Goal: Task Accomplishment & Management: Use online tool/utility

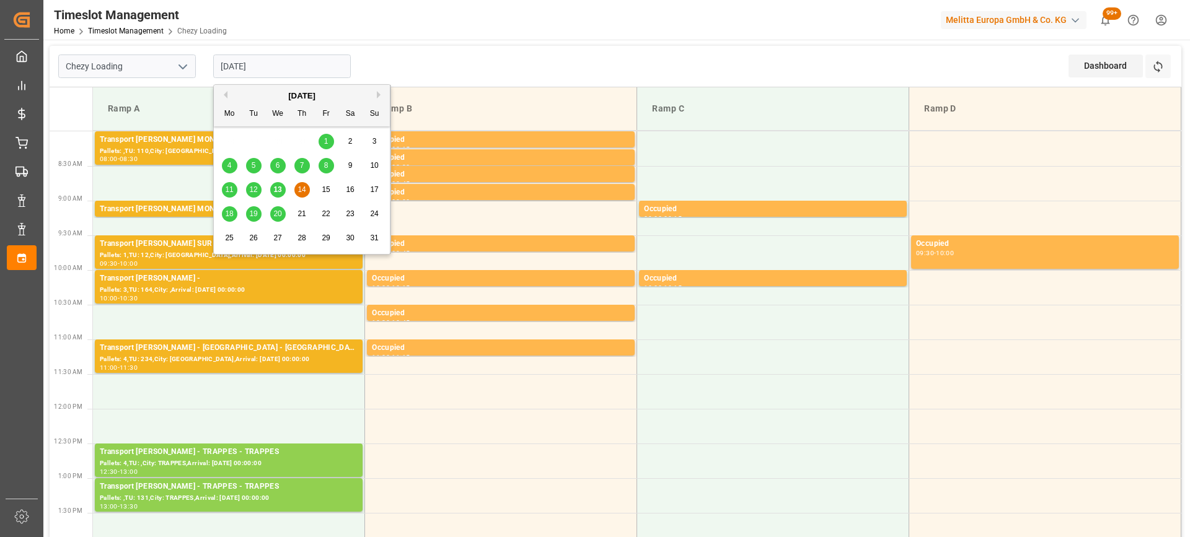
drag, startPoint x: 306, startPoint y: 69, endPoint x: 304, endPoint y: 83, distance: 14.5
click at [307, 69] on input "[DATE]" at bounding box center [282, 67] width 138 height 24
click at [276, 191] on span "13" at bounding box center [277, 189] width 8 height 9
type input "[DATE]"
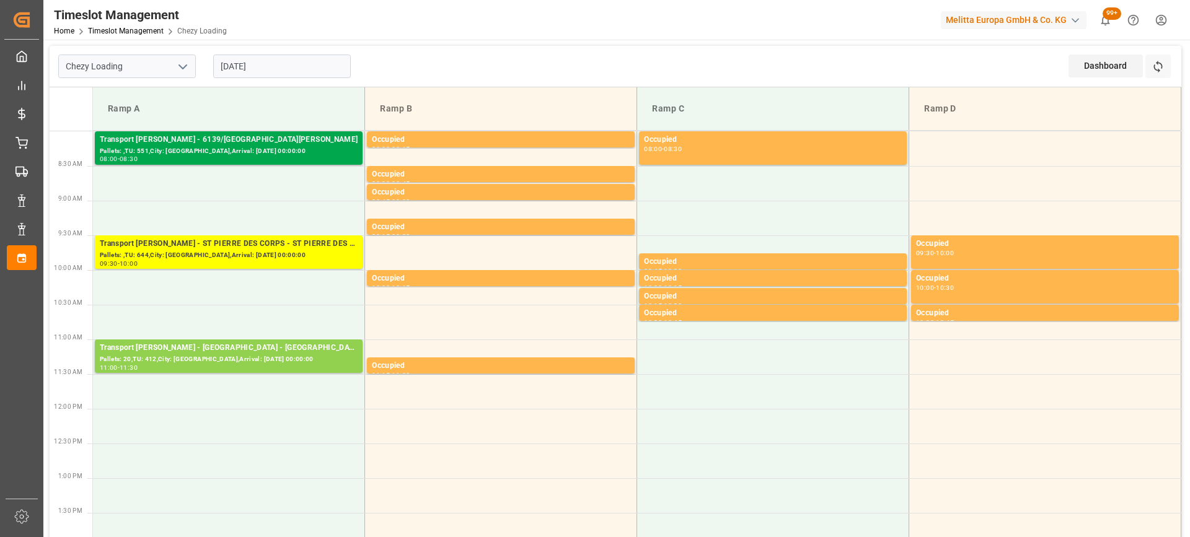
click at [263, 147] on div "Pallets: ,TU: 551,City: [GEOGRAPHIC_DATA],Arrival: [DATE] 00:00:00" at bounding box center [229, 151] width 258 height 11
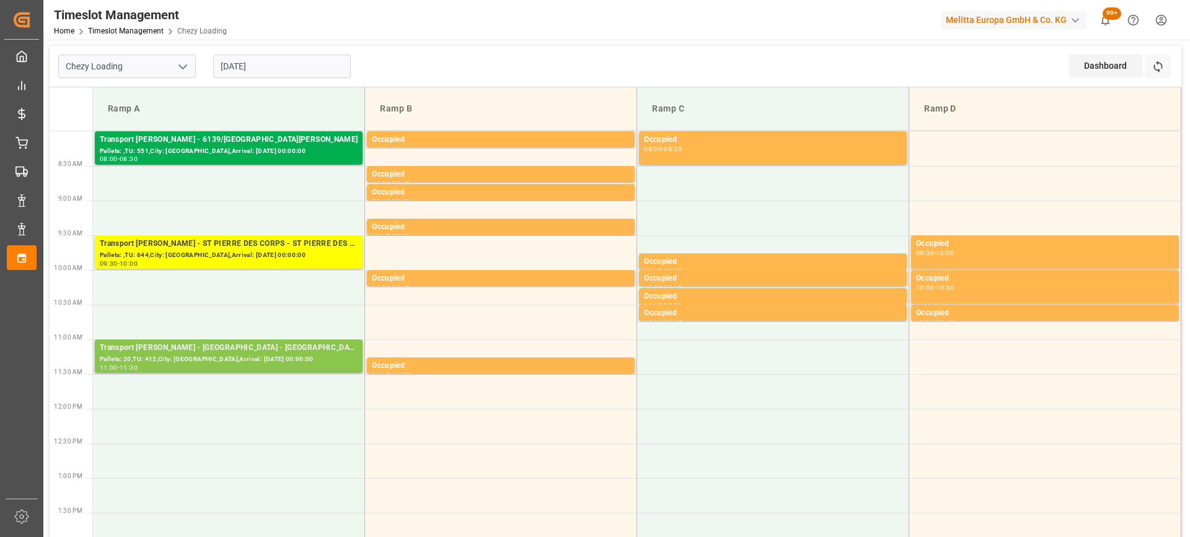
click at [265, 361] on div "Pallets: 20,TU: 412,City: [GEOGRAPHIC_DATA],Arrival: [DATE] 00:00:00" at bounding box center [229, 359] width 258 height 11
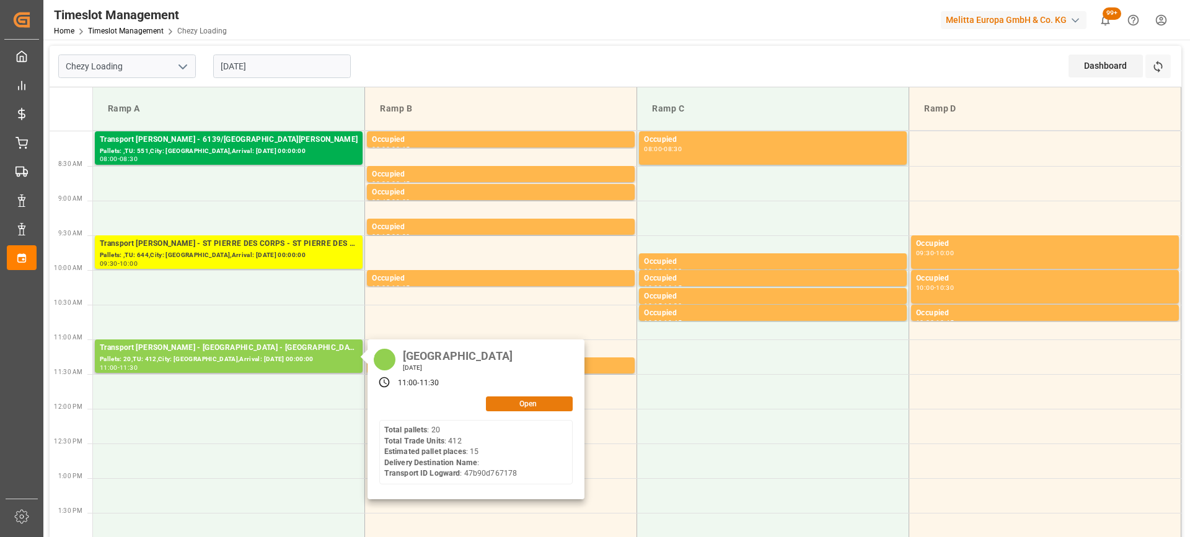
click at [532, 404] on button "Open" at bounding box center [529, 404] width 87 height 15
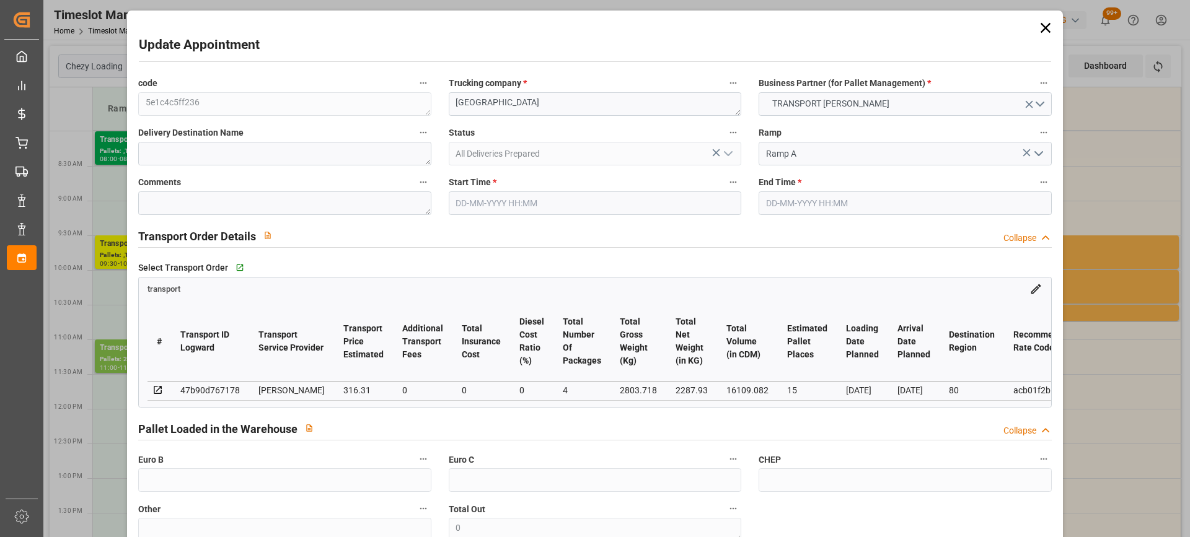
type input "15"
type input "316.31"
type input "0"
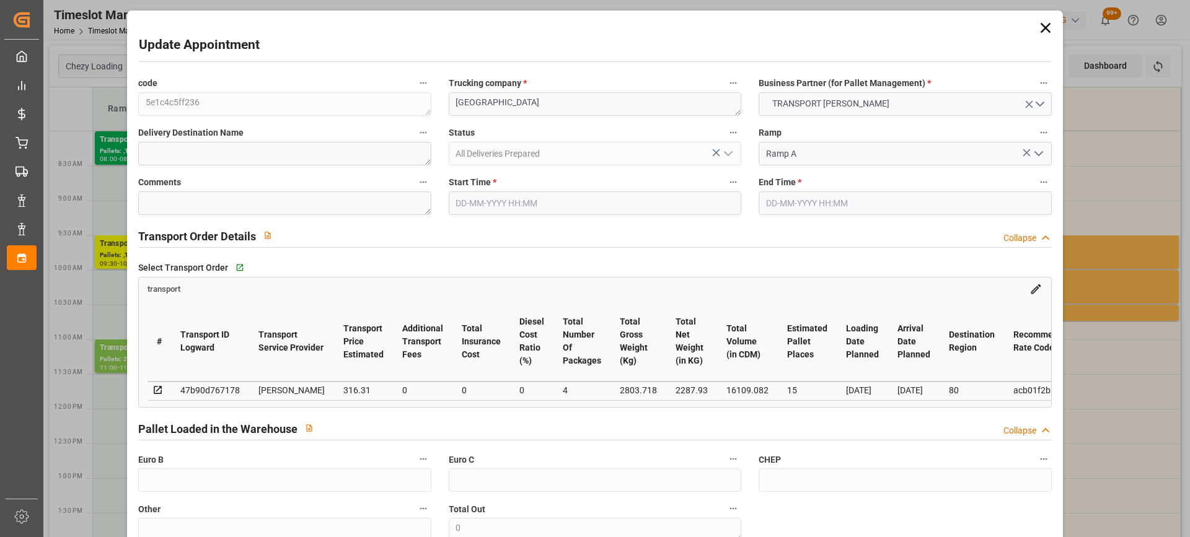
type input "303.4994"
type input "-12.8106"
type input "4"
type input "2287.93"
type input "3563.022"
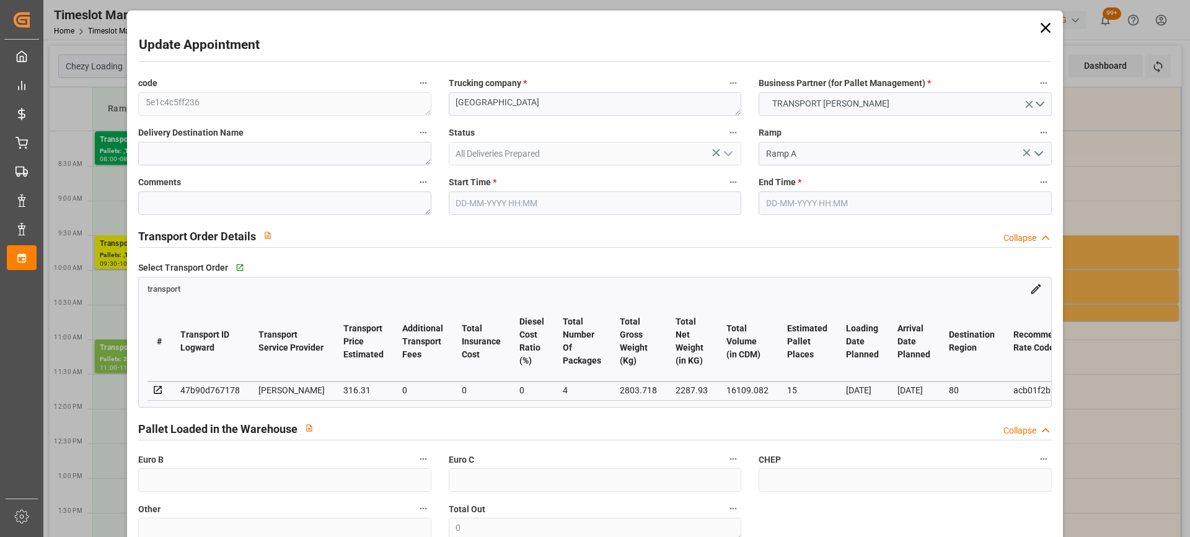
type input "16109.082"
type input "80"
type input "20"
type input "412"
type input "29"
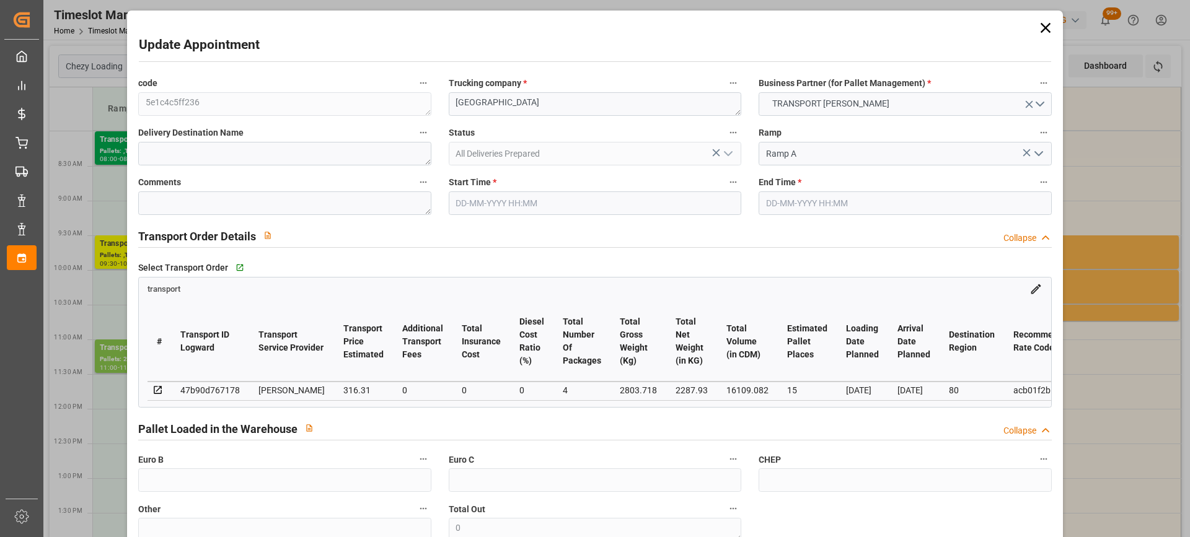
type input "101"
type input "2803.718"
type input "0"
type input "4710.8598"
type input "0"
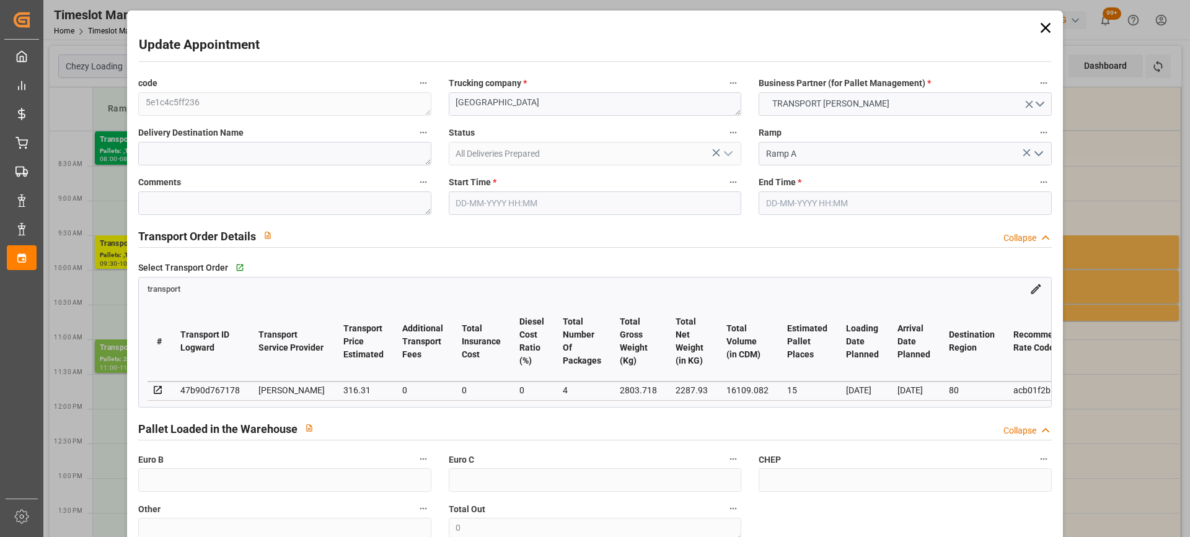
type input "0"
type input "21"
type input "35"
type input "[DATE] 11:00"
type input "[DATE] 11:30"
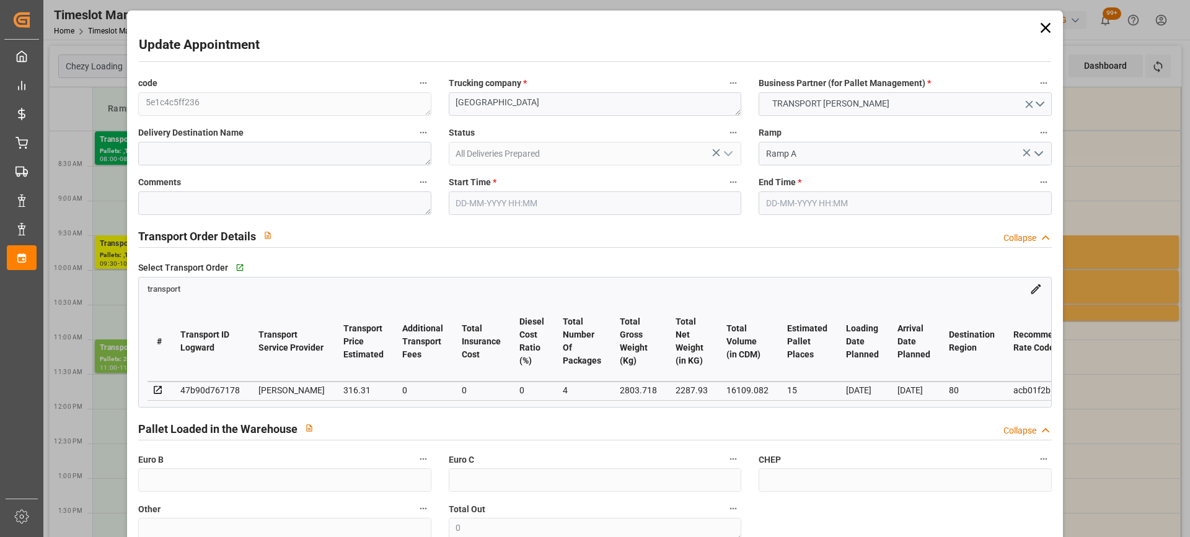
type input "[DATE] 15:32"
type input "[DATE] 12:13"
type input "[DATE]"
click at [449, 104] on textarea "[GEOGRAPHIC_DATA]" at bounding box center [595, 104] width 292 height 24
